Goal: Task Accomplishment & Management: Use online tool/utility

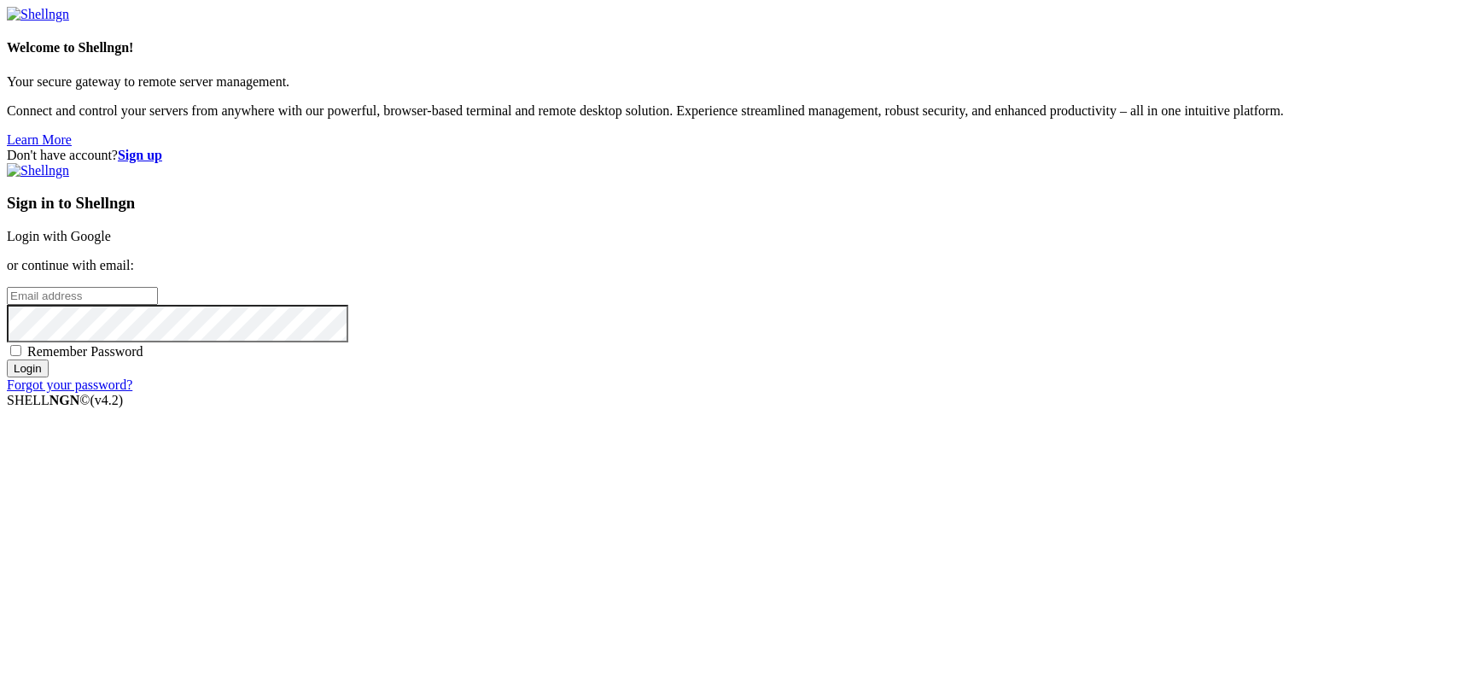
type input "kcs.fa"
click at [111, 243] on link "Login with Google" at bounding box center [59, 236] width 104 height 15
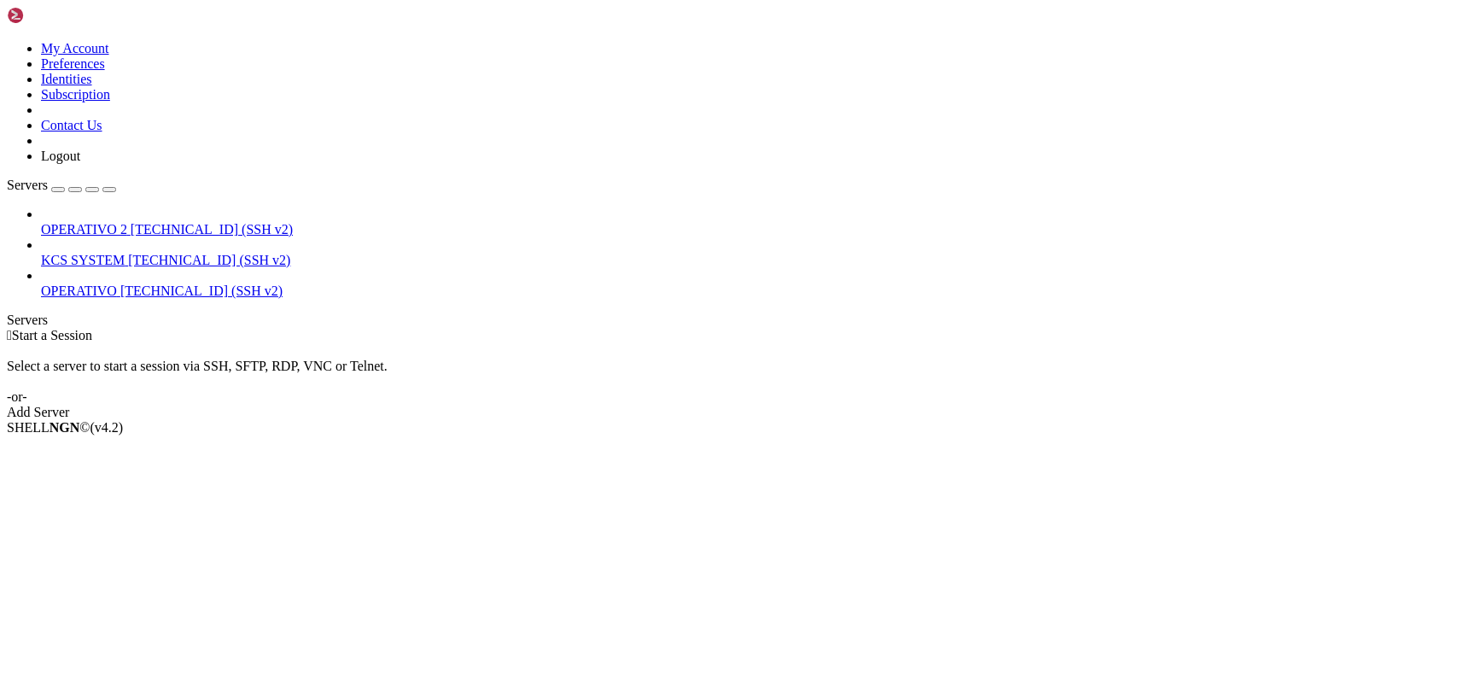
click at [68, 253] on span "KCS SYSTEM" at bounding box center [83, 260] width 84 height 15
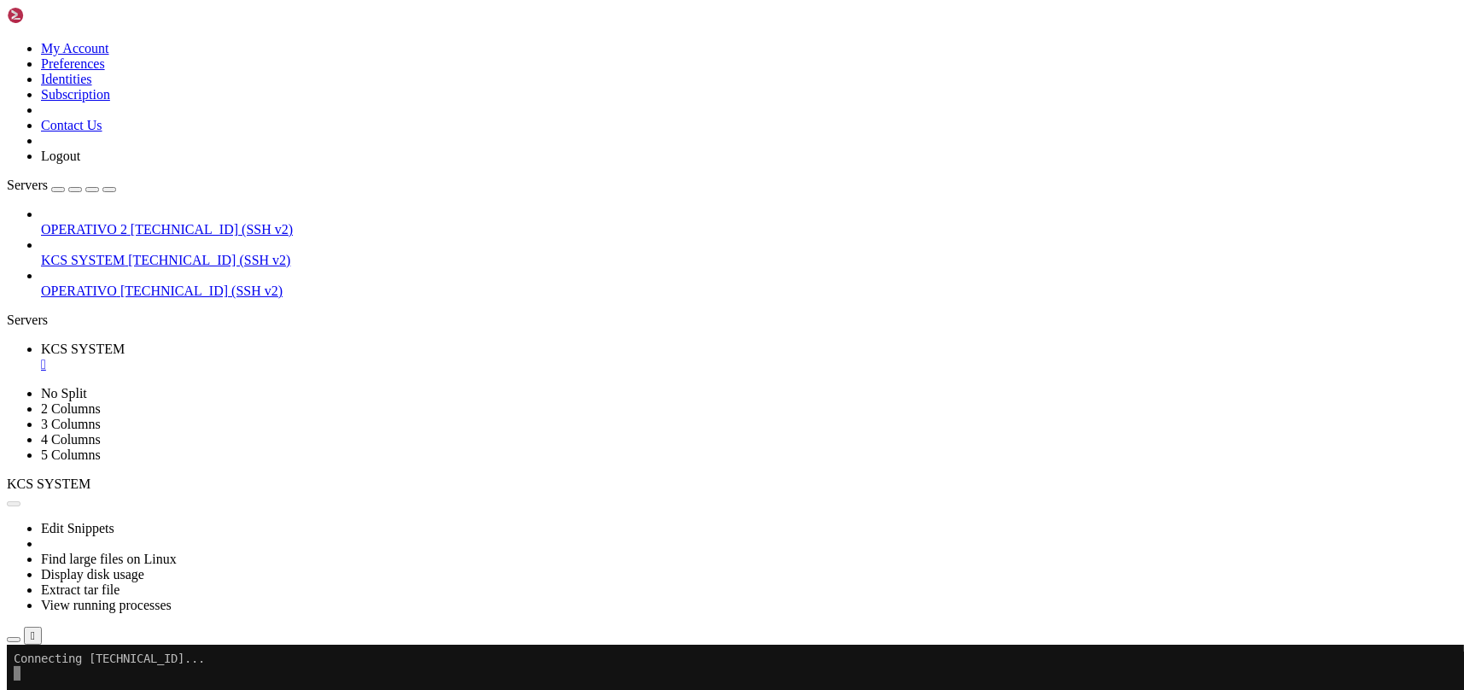
click at [20, 637] on button "button" at bounding box center [14, 639] width 14 height 5
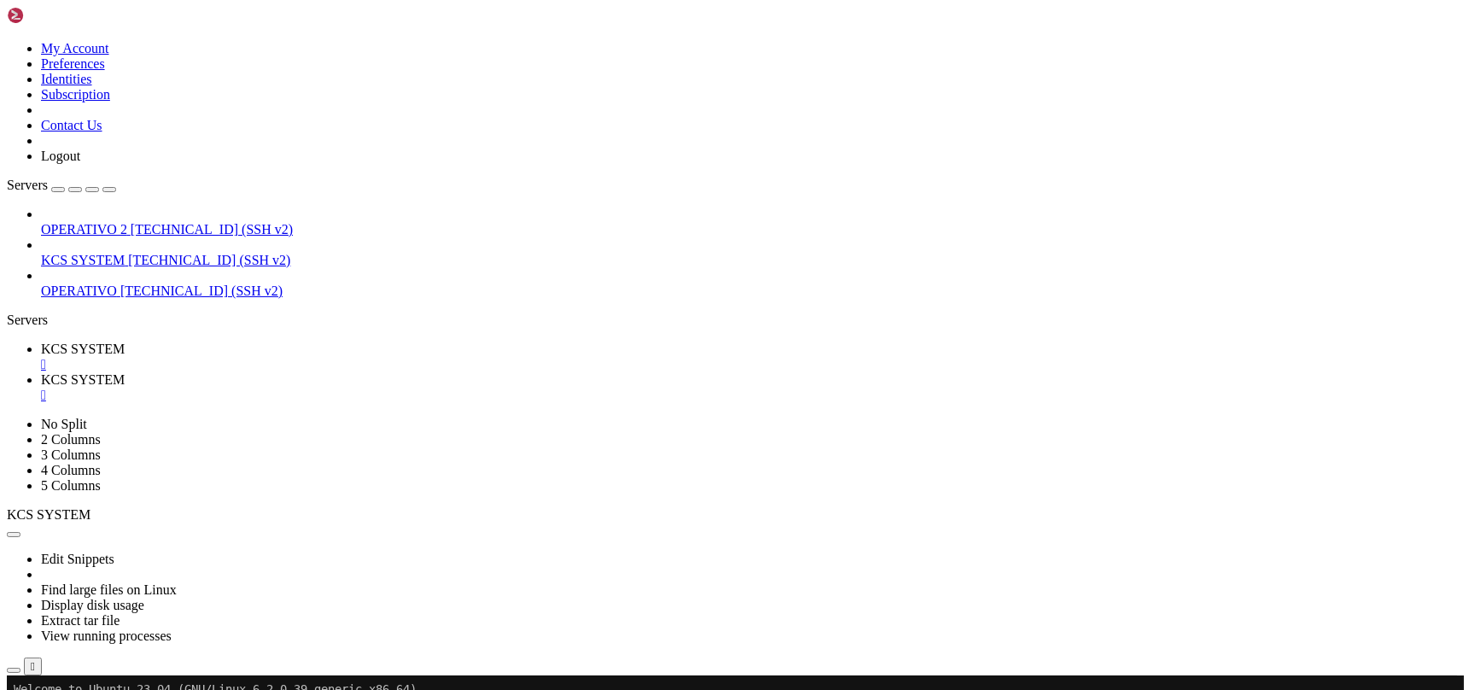
type input "/home/ubuntu/31-app-odoo2/instance"
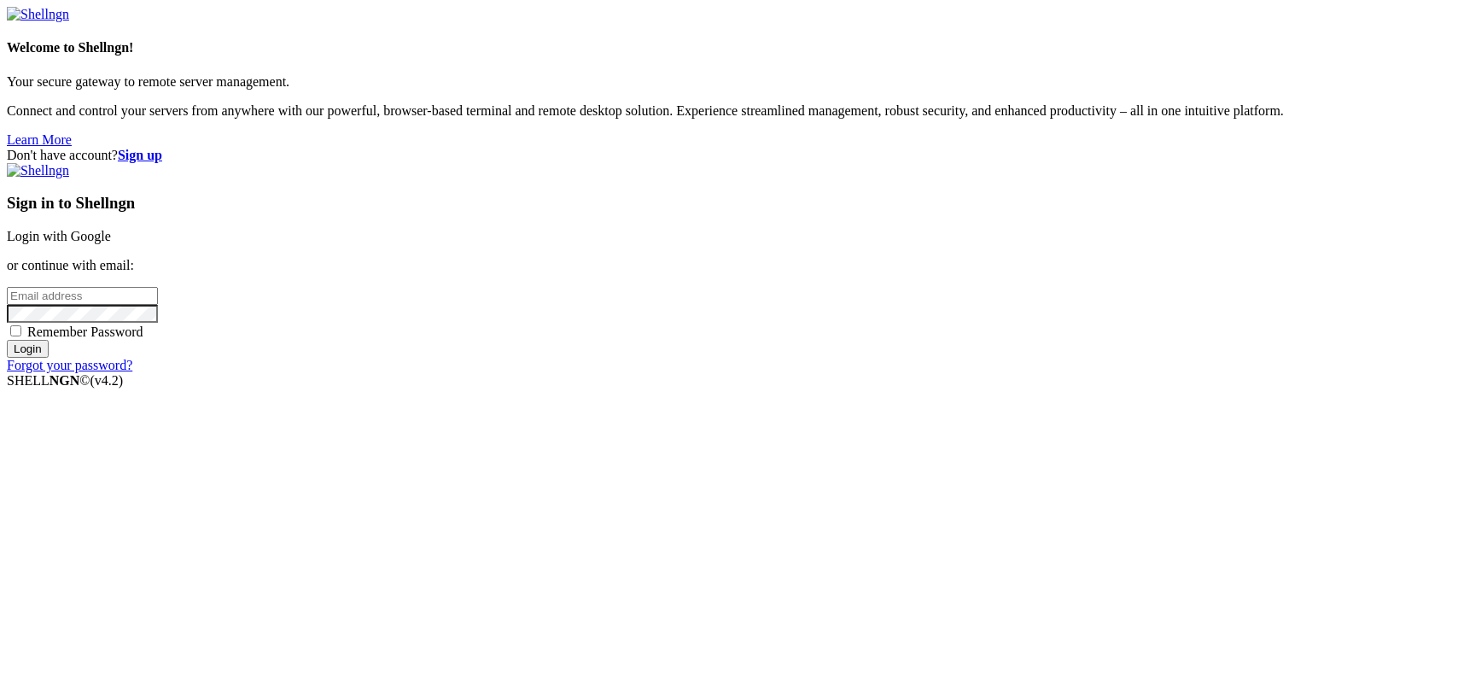
type input "kcs.fa"
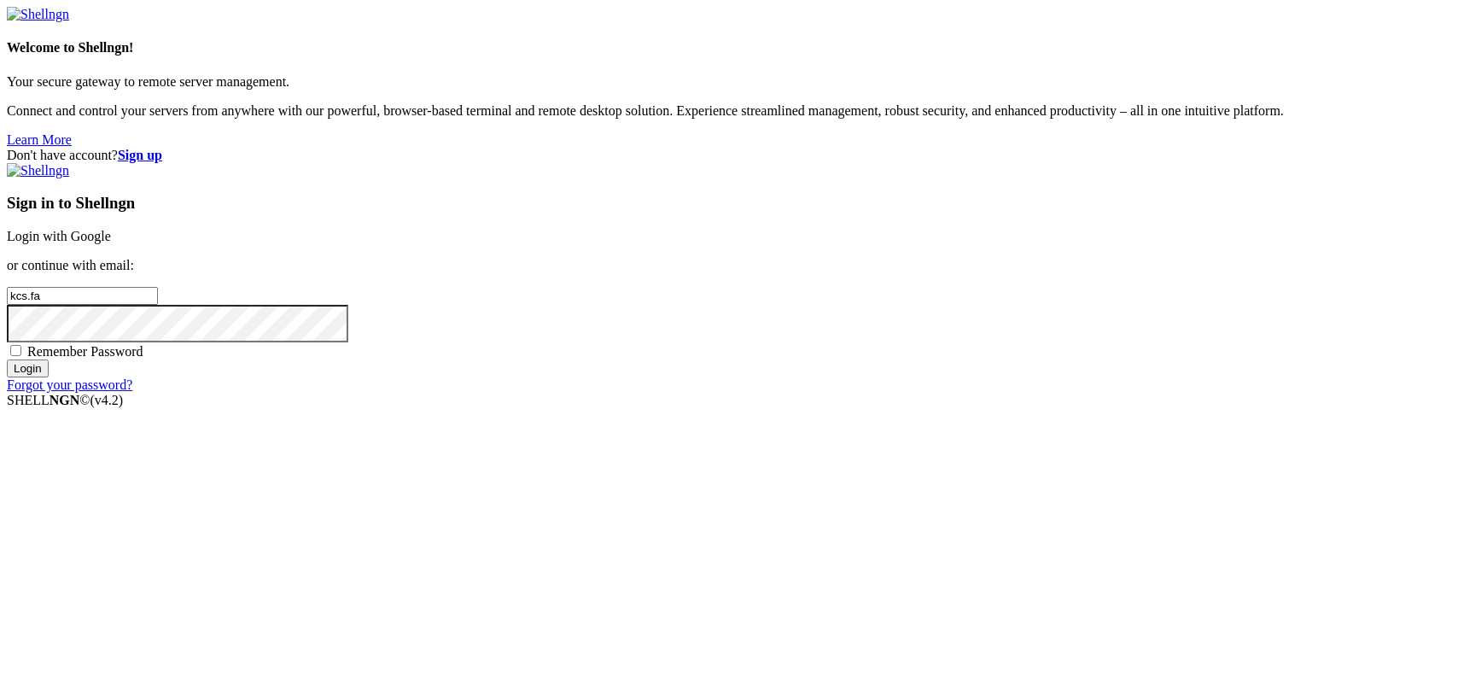
click at [980, 273] on p "or continue with email:" at bounding box center [732, 265] width 1451 height 15
click at [111, 243] on link "Login with Google" at bounding box center [59, 236] width 104 height 15
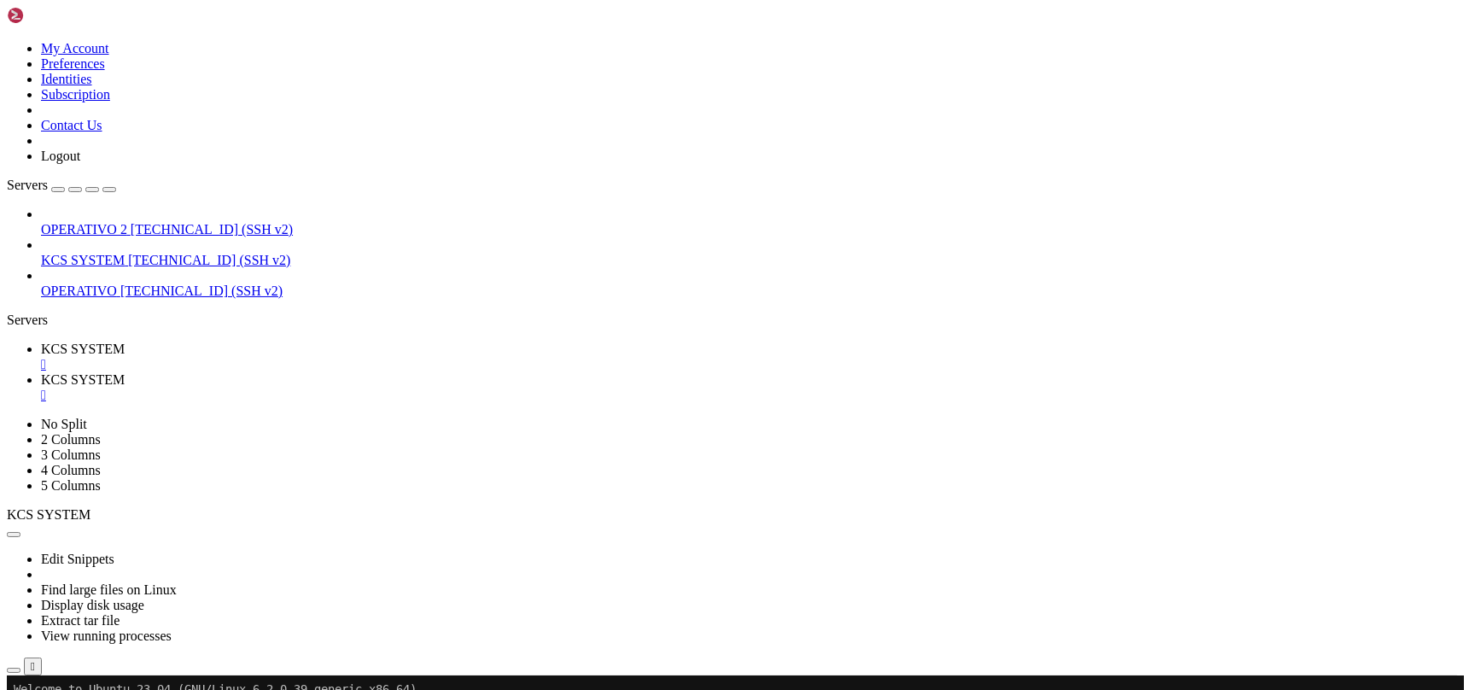
click at [14, 670] on icon "button" at bounding box center [14, 670] width 0 height 0
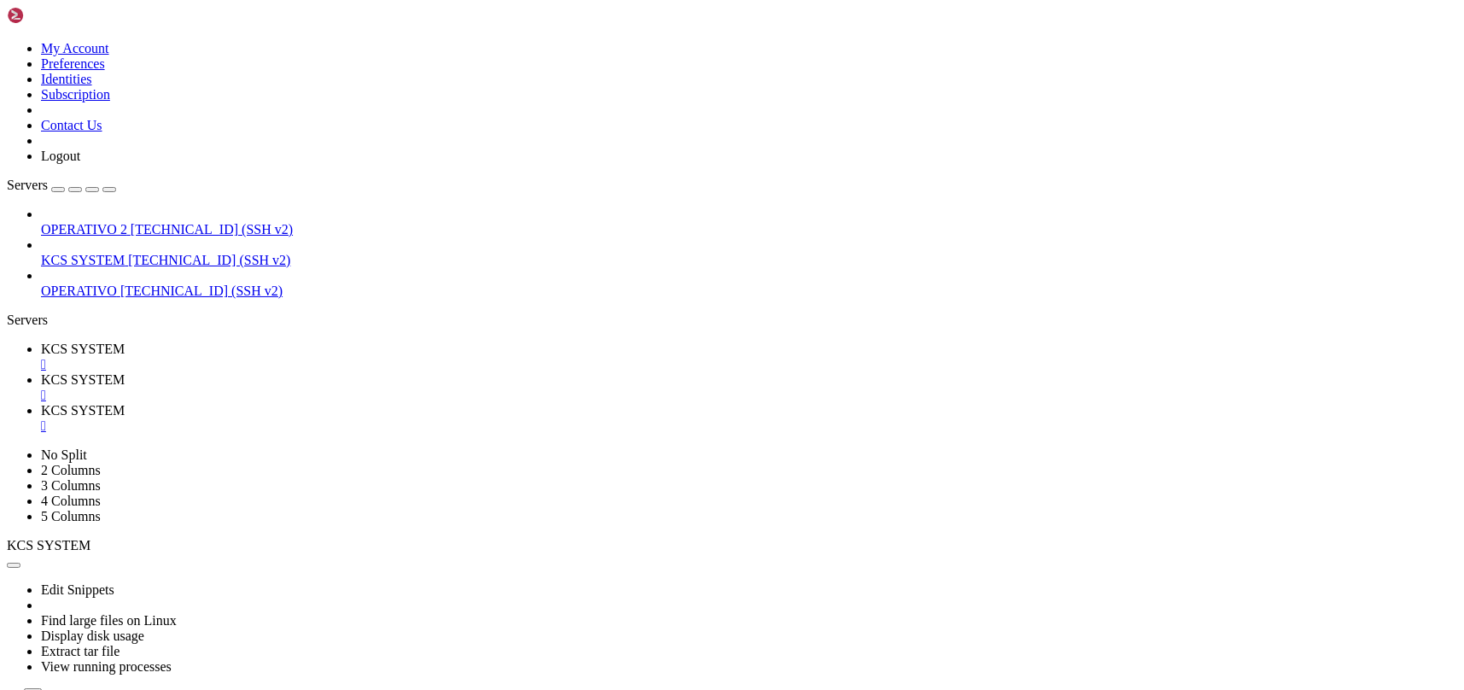
click at [465, 372] on link "KCS SYSTEM " at bounding box center [749, 387] width 1417 height 31
click at [455, 388] on div "" at bounding box center [749, 395] width 1417 height 15
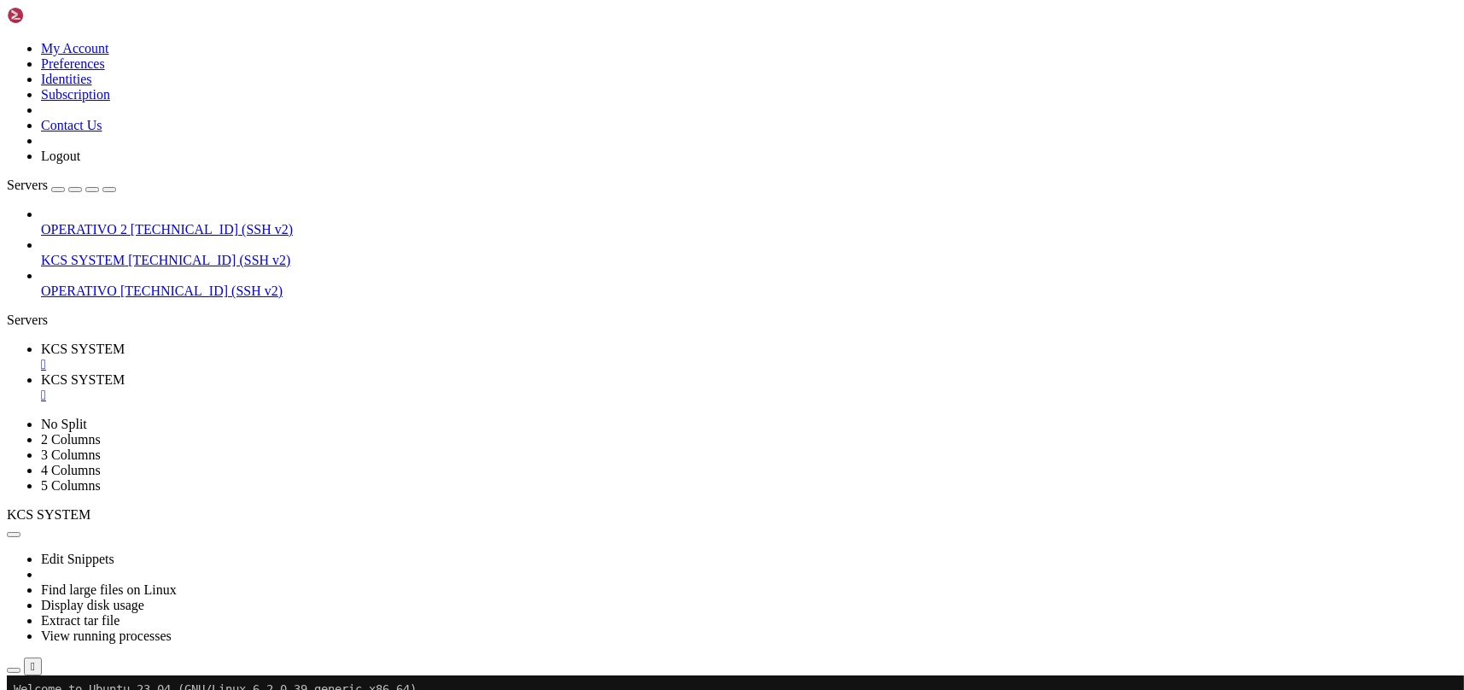
click at [453, 388] on div "" at bounding box center [749, 395] width 1417 height 15
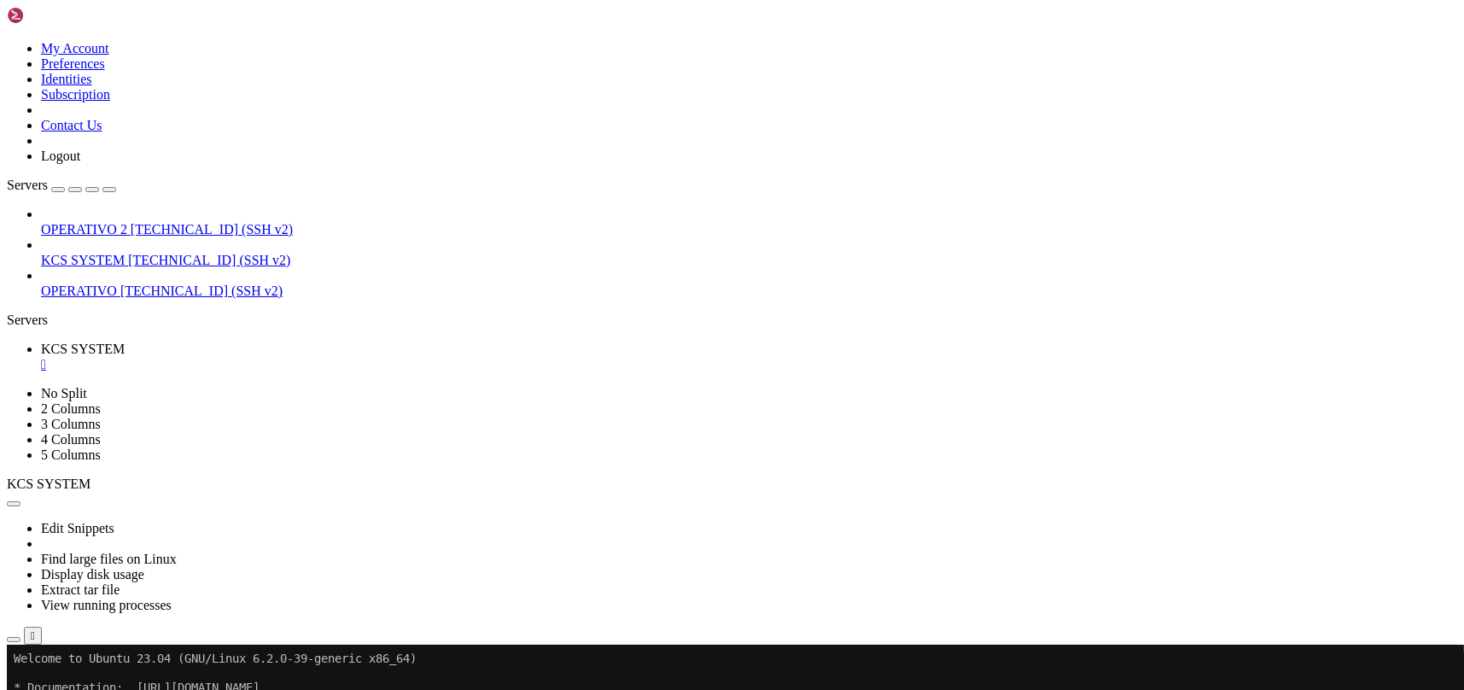
click at [14, 640] on icon "button" at bounding box center [14, 640] width 0 height 0
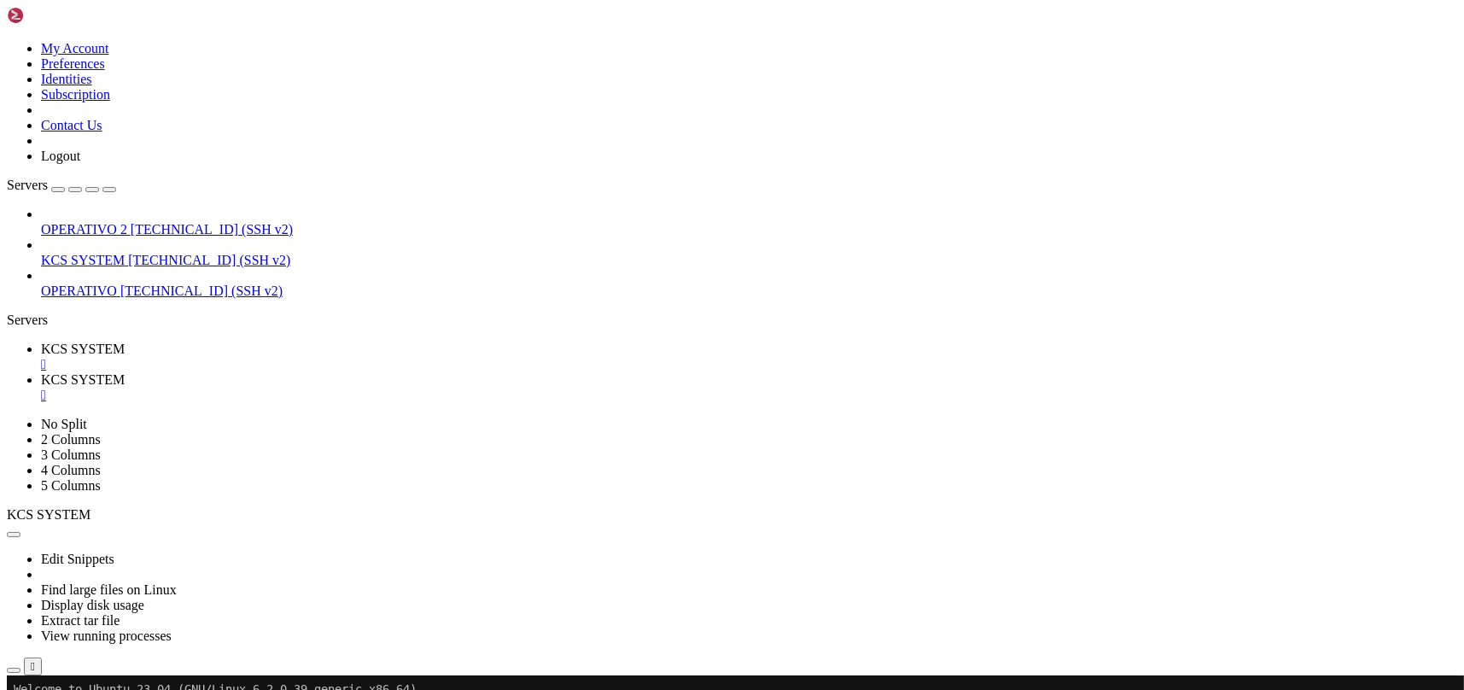
type input "/home/ubuntu/31-app-odoo2/static"
